Goal: Transaction & Acquisition: Purchase product/service

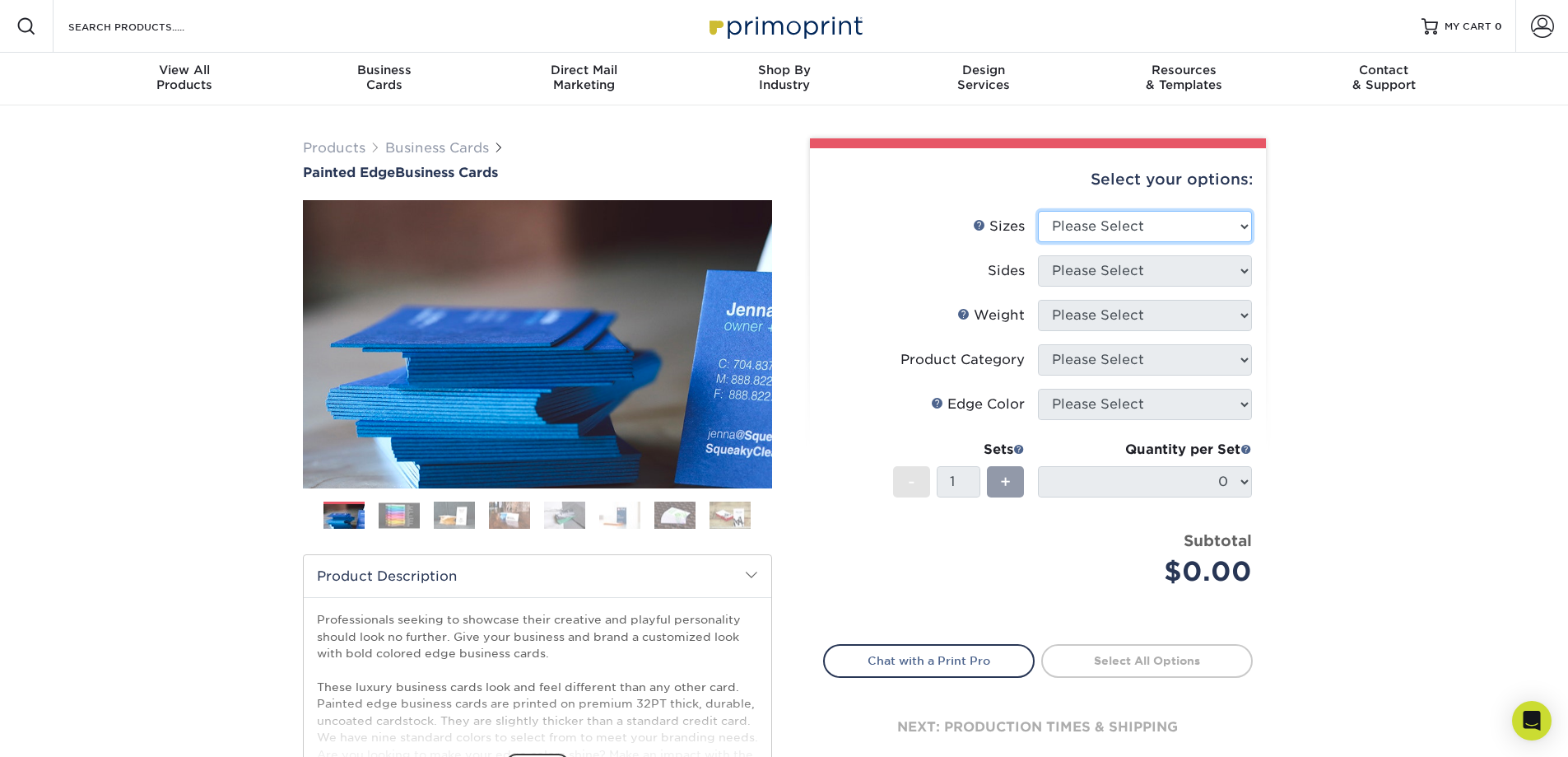
click at [1106, 231] on select "Please Select 2" x 3.5" - Standard 2.125" x 3.375" - European 2.5" x 2.5" - Squ…" at bounding box center [1145, 227] width 214 height 31
select select "2.00x3.50"
click at [1038, 211] on select "Please Select 2" x 3.5" - Standard 2.125" x 3.375" - European 2.5" x 2.5" - Squ…" at bounding box center [1145, 227] width 214 height 31
click at [1141, 278] on select "Please Select Print Both Sides Print Front Only" at bounding box center [1145, 271] width 214 height 31
select select "13abbda7-1d64-4f25-8bb2-c179b224825d"
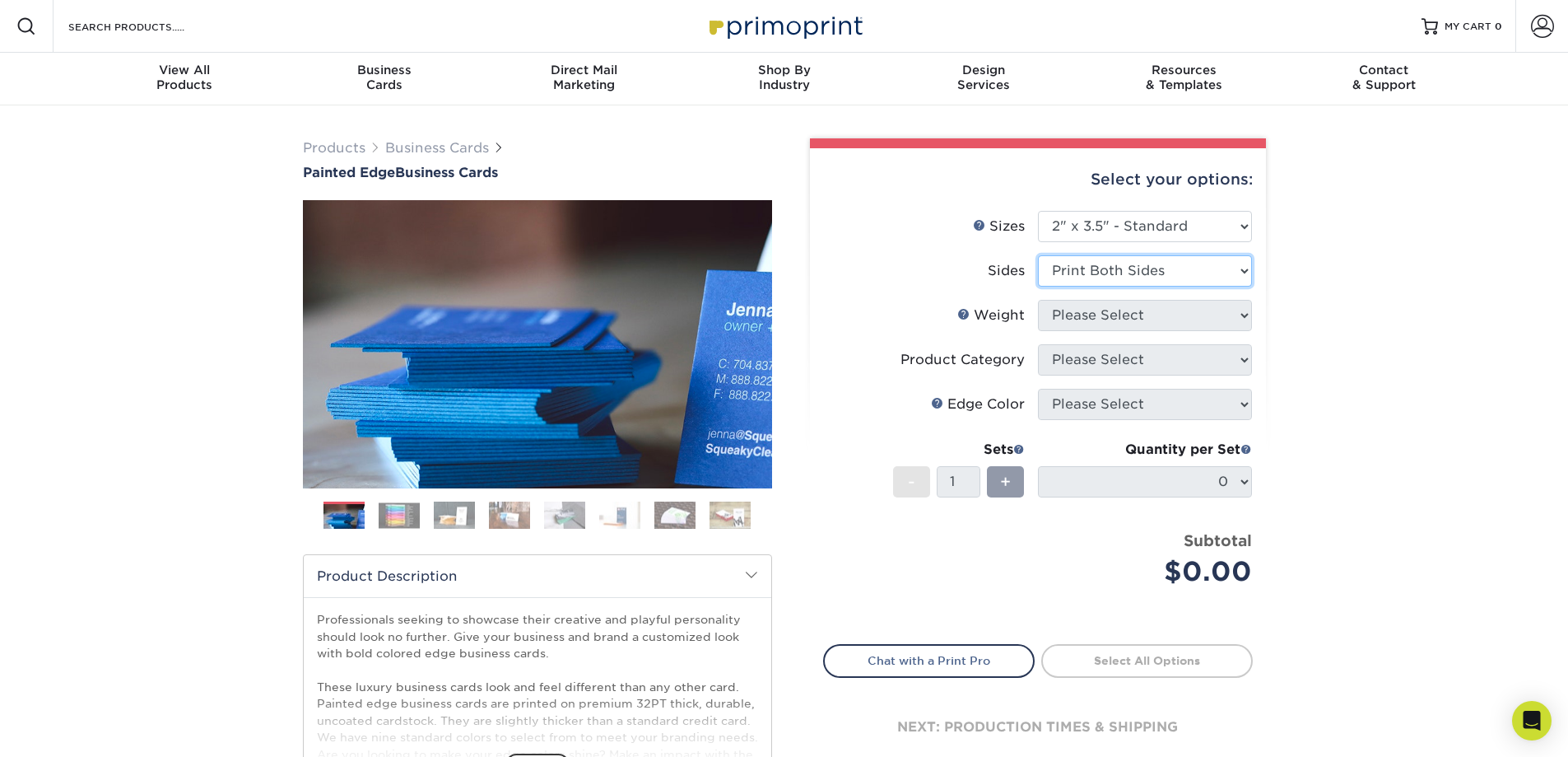
click at [1038, 255] on select "Please Select Print Both Sides Print Front Only" at bounding box center [1145, 271] width 214 height 31
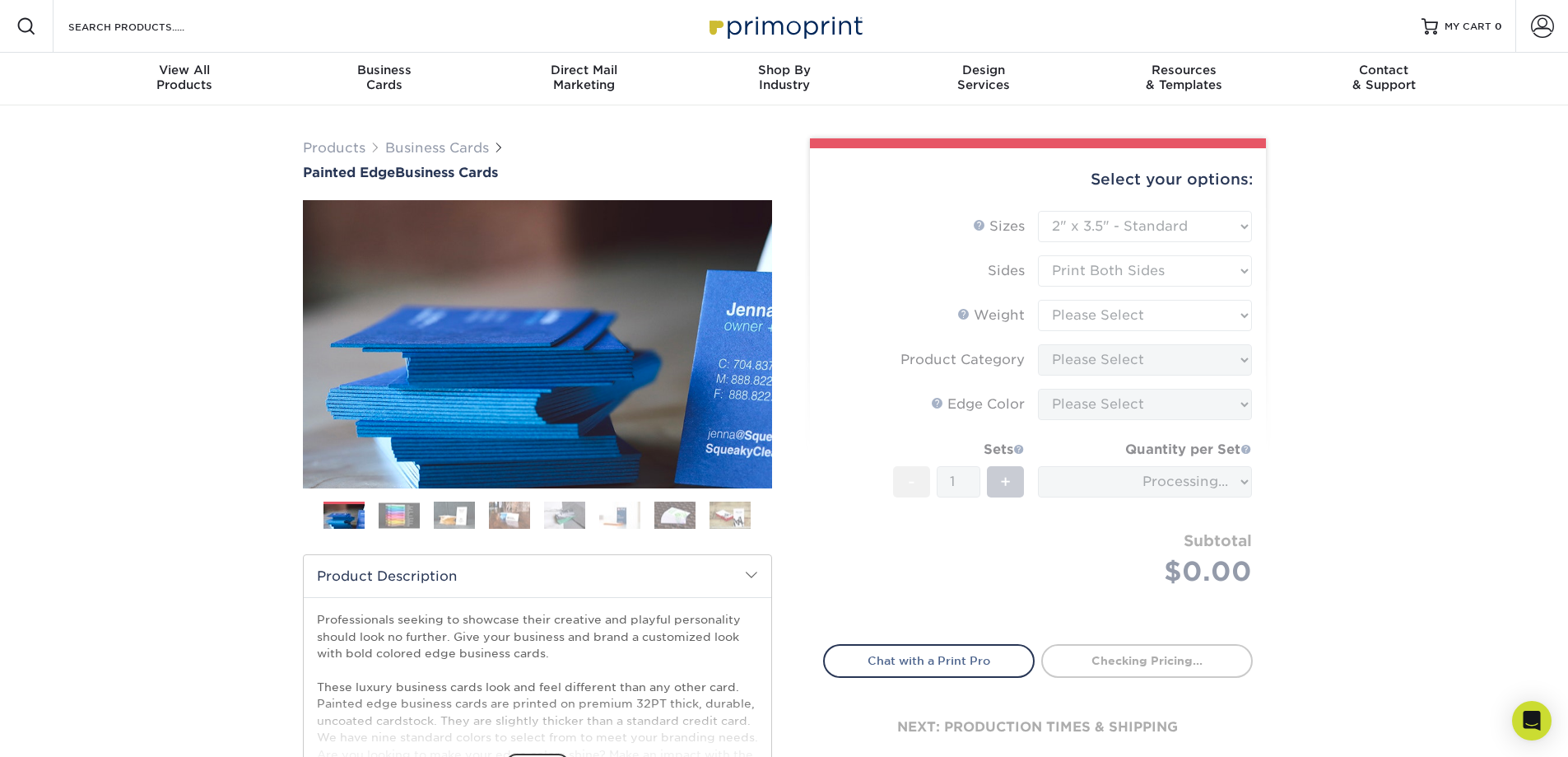
click at [1164, 309] on form "Sizes Help Sizes Please Select 2" x 3.5" - Standard 2.125" x 3.375" - European …" at bounding box center [1038, 418] width 430 height 414
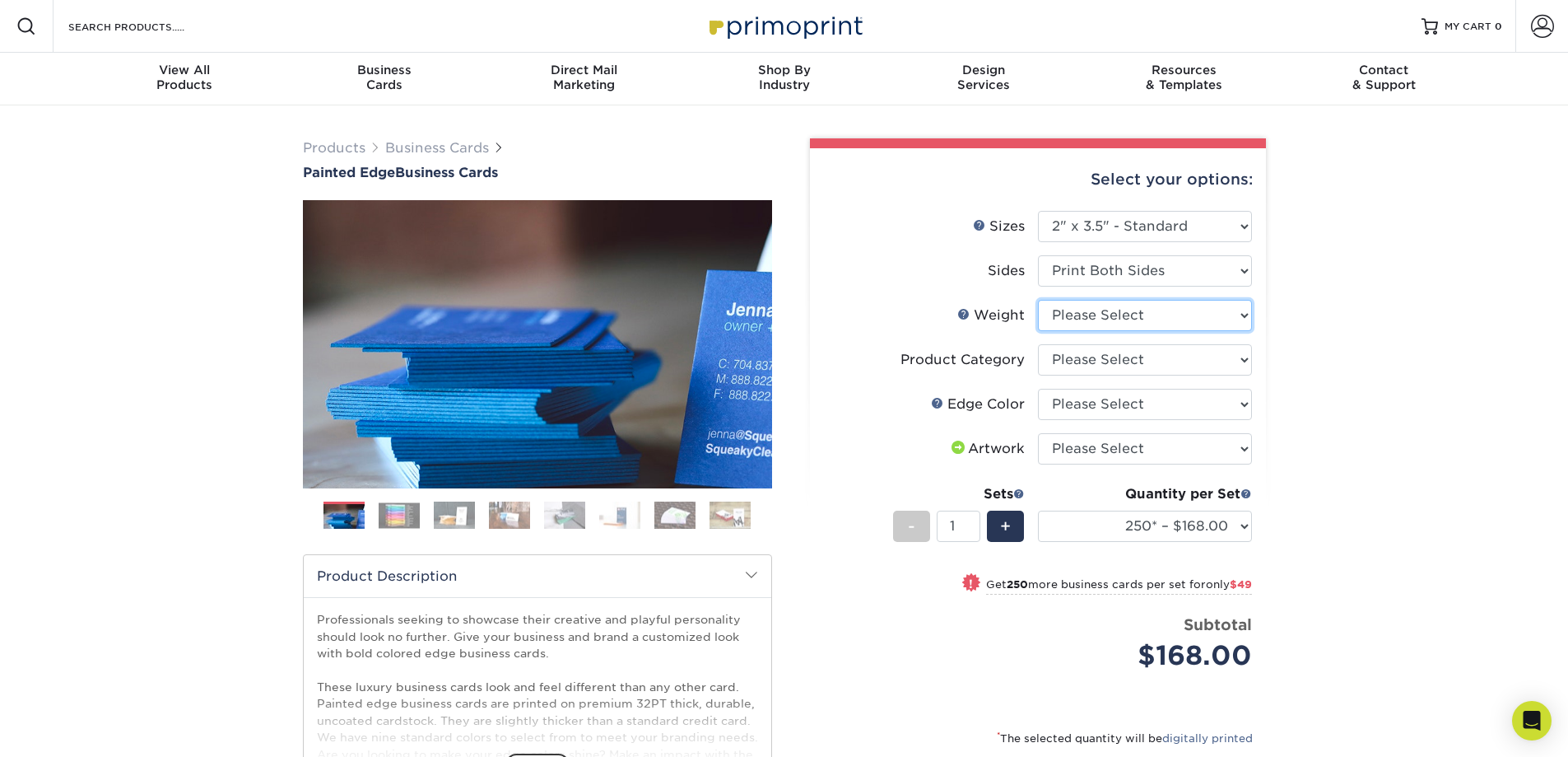
click at [1183, 315] on select "Please Select 32PTUC" at bounding box center [1145, 315] width 214 height 31
select select "32PTUC"
click at [1038, 300] on select "Please Select 32PTUC" at bounding box center [1145, 315] width 214 height 31
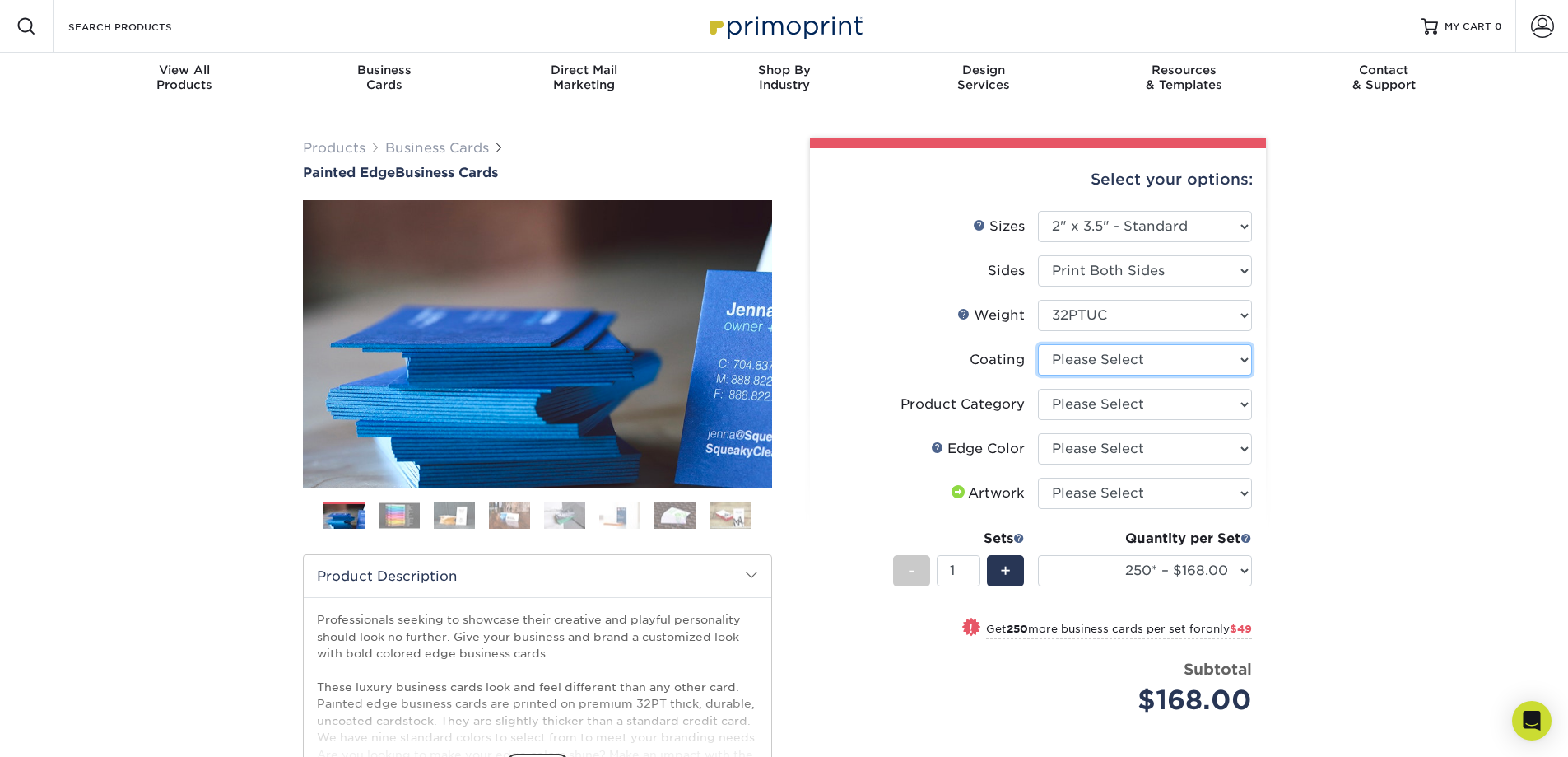
click at [1167, 368] on select at bounding box center [1145, 360] width 214 height 31
select select "3e7618de-abca-4bda-9f97-8b9129e913d8"
click at [1038, 344] on select at bounding box center [1145, 360] width 214 height 31
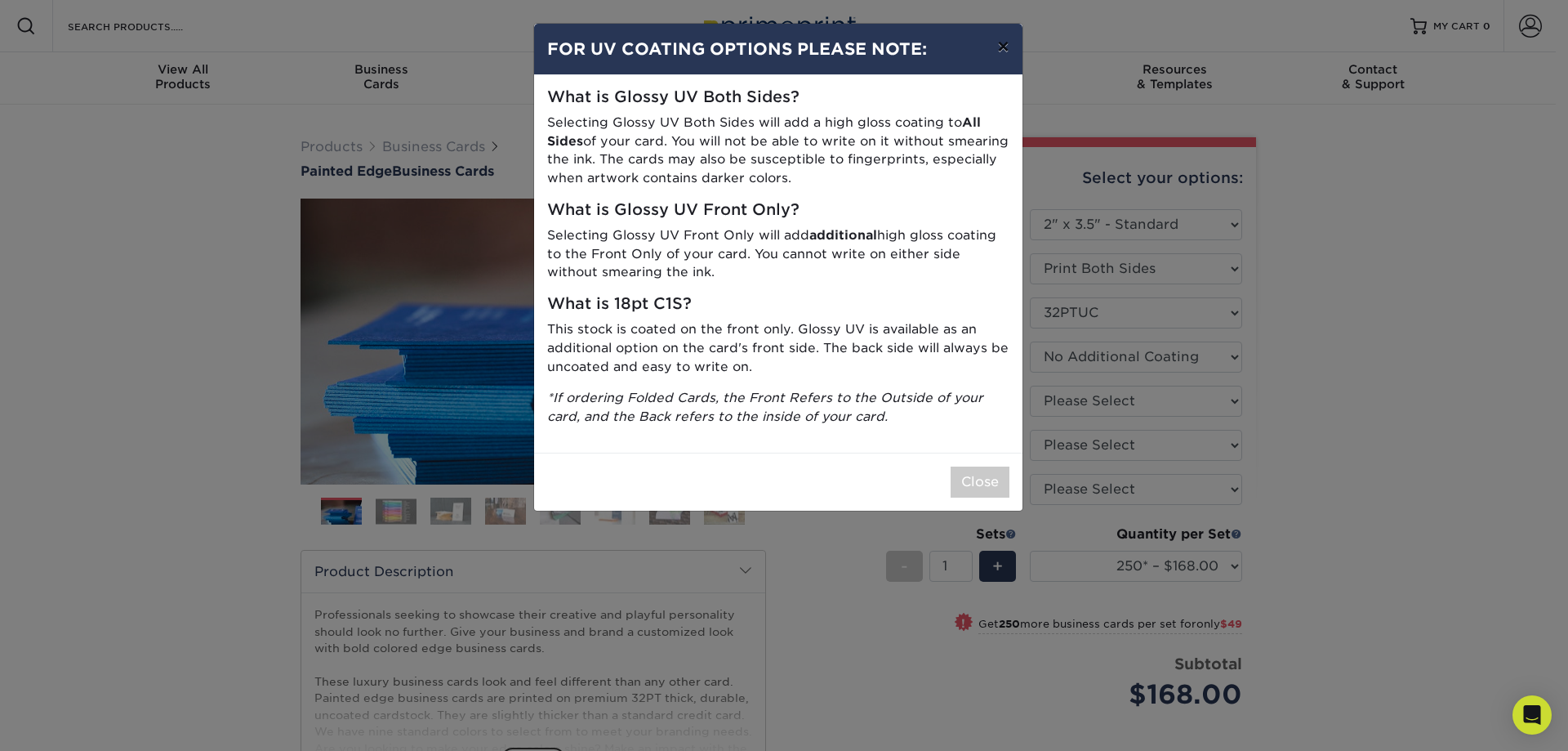
click at [1004, 42] on button "×" at bounding box center [1003, 47] width 38 height 46
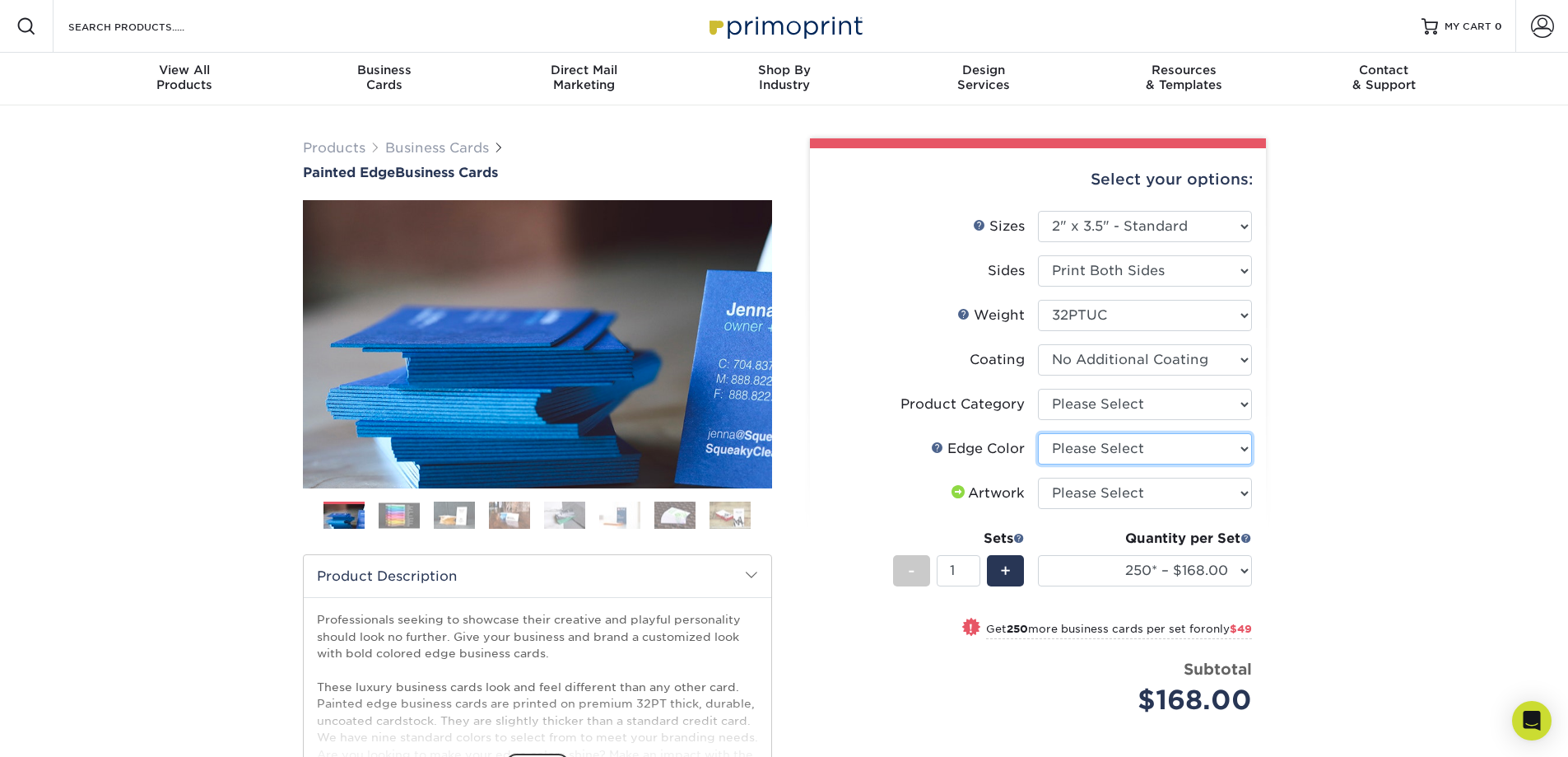
click at [1078, 455] on select "Please Select Charcoal Black Brown Blue Pearlescent Blue Pearlescent Gold Pearl…" at bounding box center [1145, 449] width 214 height 31
select select "a1dd4f78-e5b3-498e-8232-956f7b80f10f"
click at [1038, 433] on select "Please Select Charcoal Black Brown Blue Pearlescent Blue Pearlescent Gold Pearl…" at bounding box center [1145, 449] width 214 height 31
click at [1105, 498] on select "Please Select I will upload files I need a design - $100" at bounding box center [1145, 493] width 214 height 31
select select "upload"
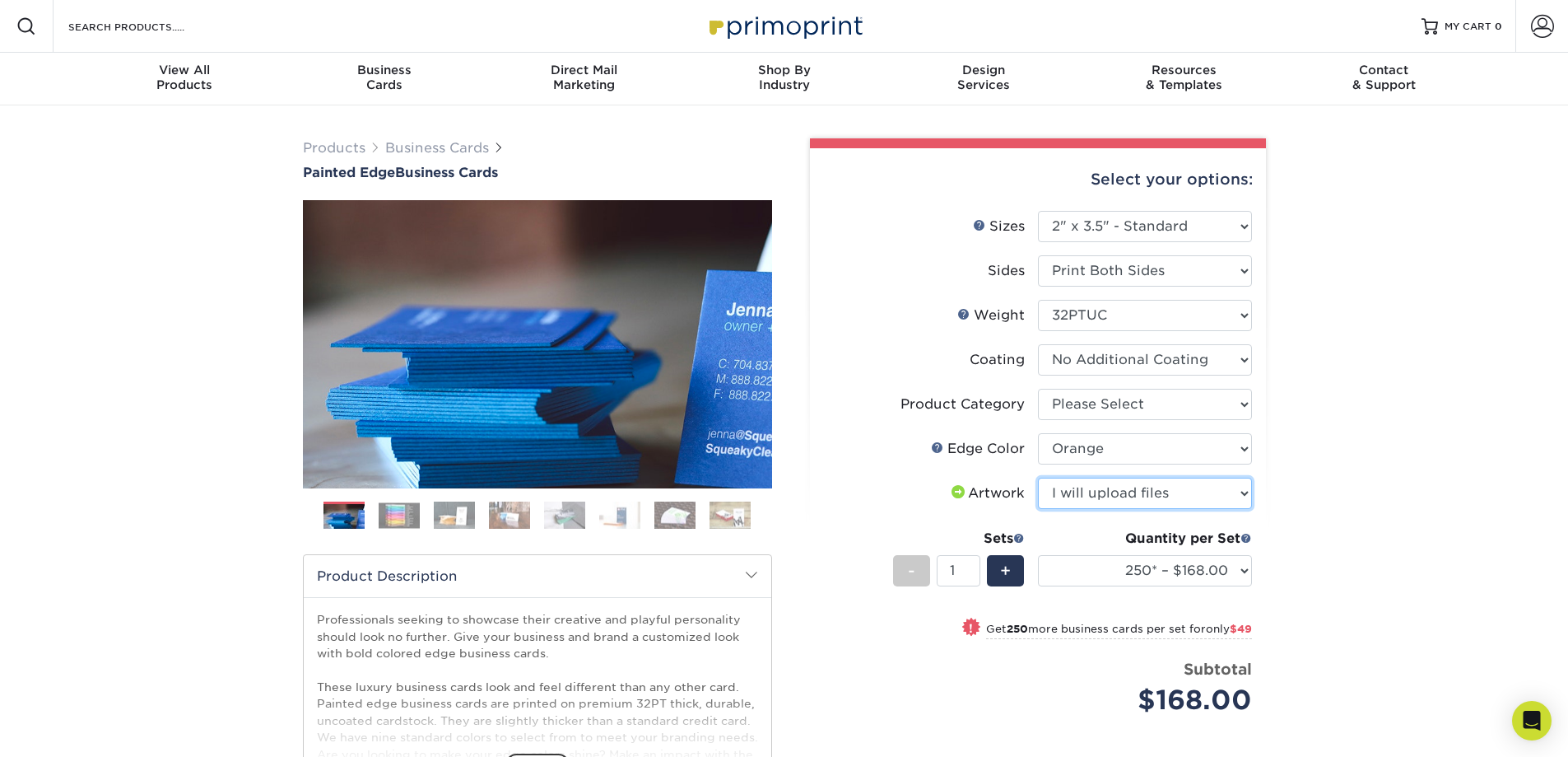
click at [1038, 478] on select "Please Select I will upload files I need a design - $100" at bounding box center [1145, 493] width 214 height 31
click at [1329, 521] on div "Products Business Cards Painted Edge Business Cards Previous Next" at bounding box center [784, 551] width 1568 height 892
click at [1183, 572] on select "250* – $168.00 500* – $217.00 1000* – $339.00" at bounding box center [1145, 571] width 214 height 31
